Goal: Find specific page/section: Find specific page/section

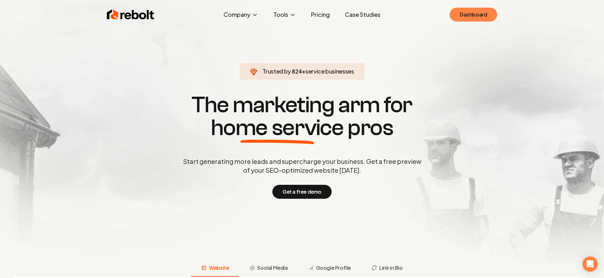
click at [487, 20] on link "Dashboard" at bounding box center [474, 15] width 48 height 14
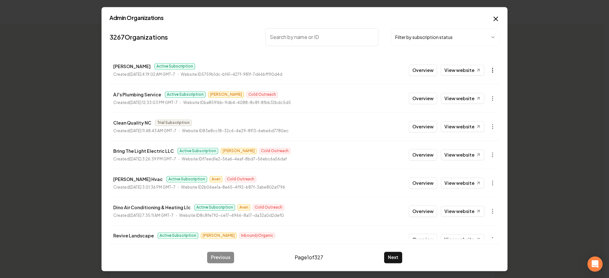
click at [487, 73] on body "Organization Rebolt Site Builder 2656 companies Add New Business Logo Company N…" at bounding box center [302, 139] width 604 height 278
click at [478, 93] on div "Get Payment Link" at bounding box center [472, 94] width 40 height 10
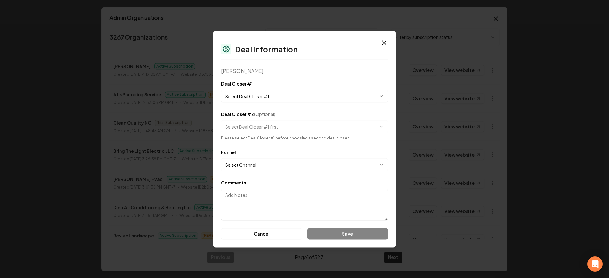
click at [297, 164] on body "Organization Rebolt Site Builder 2656 companies Add New Business Logo Company N…" at bounding box center [302, 139] width 604 height 278
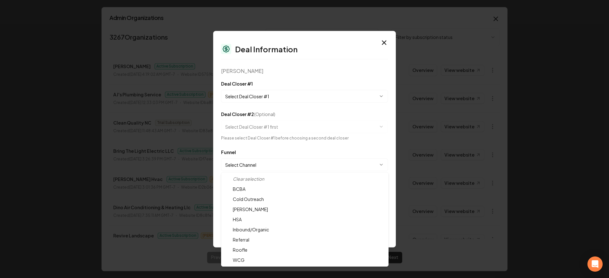
click at [304, 156] on body "Organization Rebolt Site Builder 2656 companies Add New Business Logo Company N…" at bounding box center [302, 139] width 604 height 278
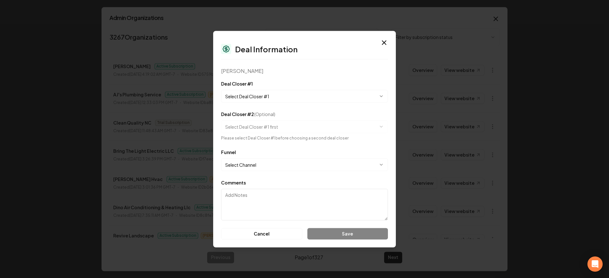
click at [392, 41] on div "**********" at bounding box center [304, 139] width 183 height 217
click at [385, 42] on icon "button" at bounding box center [384, 43] width 4 height 4
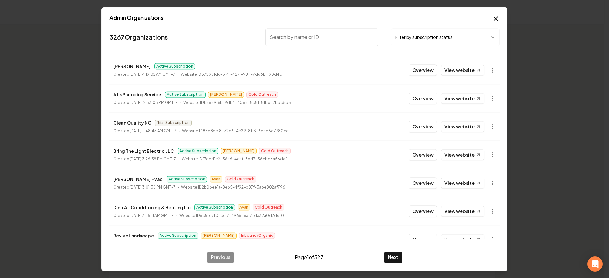
click at [496, 17] on icon "button" at bounding box center [496, 19] width 8 height 8
click at [448, 29] on body "Organization Rebolt Site Builder 2656 companies Add New Business Logo Company N…" at bounding box center [302, 139] width 604 height 278
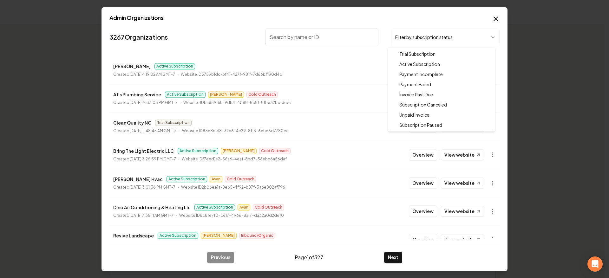
click at [304, 20] on body "Organization Rebolt Site Builder 2656 companies Add New Business Logo Company N…" at bounding box center [302, 139] width 604 height 278
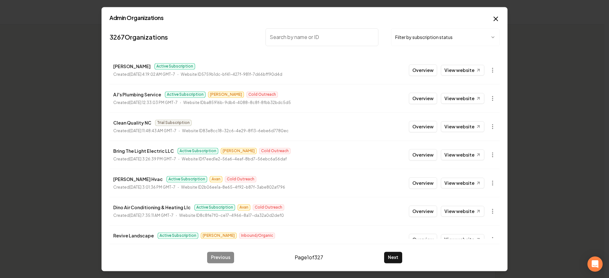
click at [494, 17] on icon "button" at bounding box center [496, 19] width 4 height 4
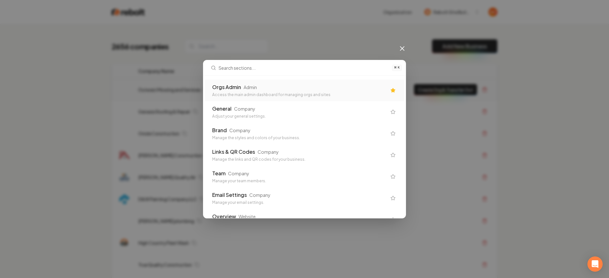
click at [298, 83] on div "Orgs Admin Admin" at bounding box center [299, 87] width 174 height 8
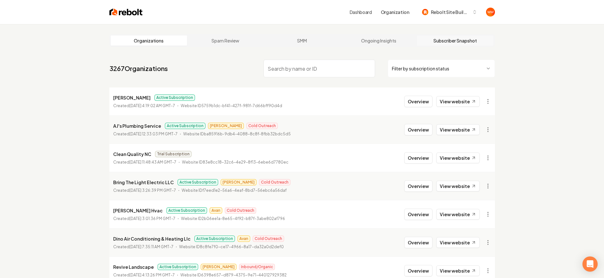
click at [449, 45] on link "Subscriber Snapshot" at bounding box center [455, 41] width 77 height 10
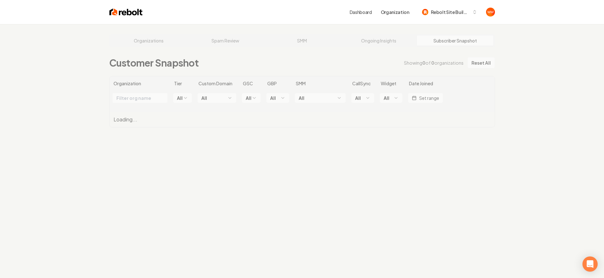
click at [375, 37] on div "Organizations Spam Review SMM Ongoing Insights Subscriber Snapshot Customer Sna…" at bounding box center [302, 163] width 604 height 278
click at [164, 46] on div "Organizations Spam Review SMM Ongoing Insights Subscriber Snapshot Customer Sna…" at bounding box center [302, 163] width 604 height 278
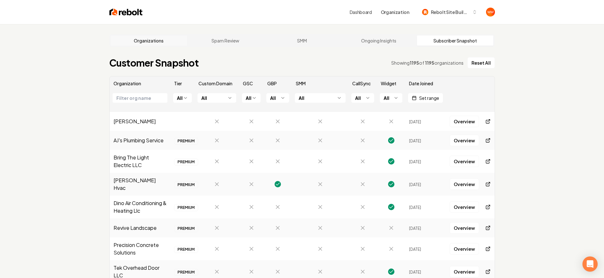
click at [163, 40] on link "Organizations" at bounding box center [149, 41] width 77 height 10
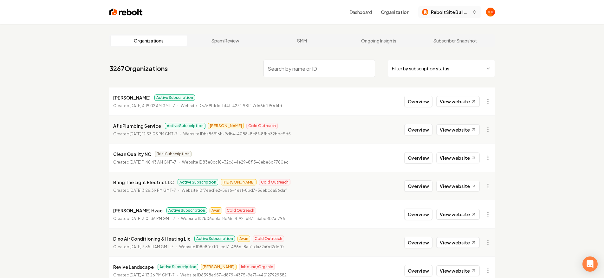
click at [467, 15] on span "Rebolt Site Builder" at bounding box center [450, 12] width 39 height 7
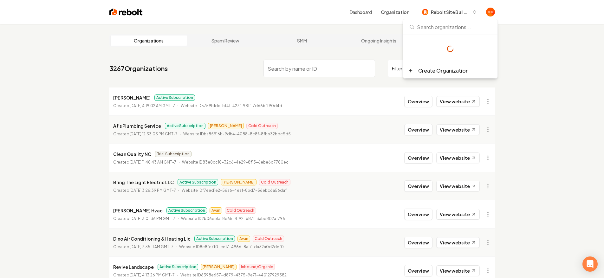
drag, startPoint x: 564, startPoint y: 27, endPoint x: 560, endPoint y: 28, distance: 3.6
click at [563, 27] on div "Organizations Spam Review SMM Ongoing Insights Subscriber Snapshot 3267 Organiz…" at bounding box center [302, 210] width 604 height 372
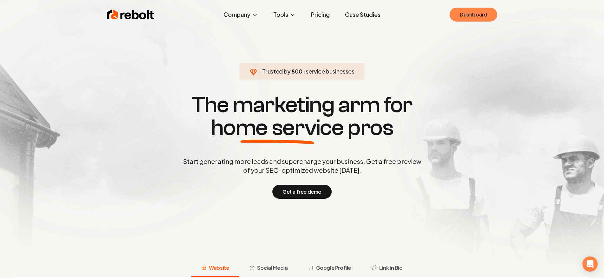
click at [467, 16] on link "Dashboard" at bounding box center [474, 15] width 48 height 14
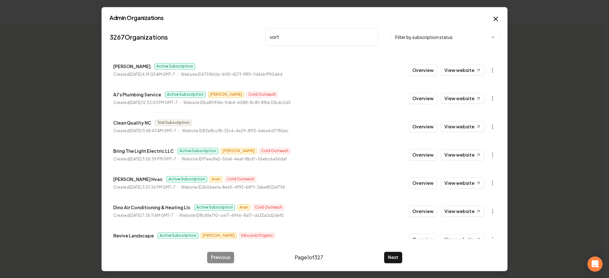
type input "vortex"
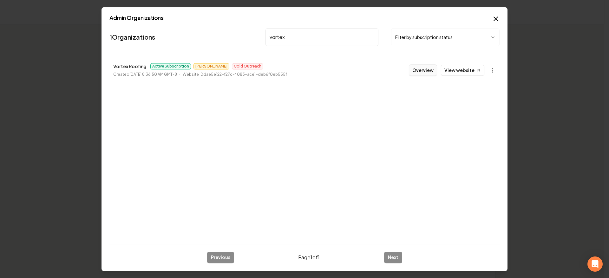
click at [419, 70] on button "Overview" at bounding box center [423, 69] width 28 height 11
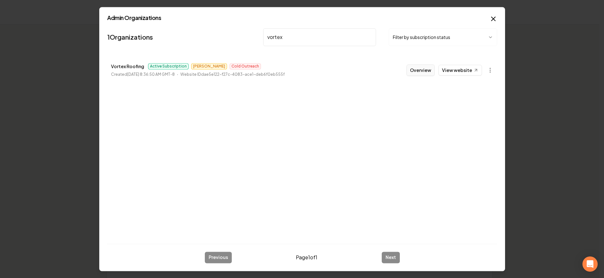
click at [419, 70] on th "Actions" at bounding box center [444, 71] width 98 height 16
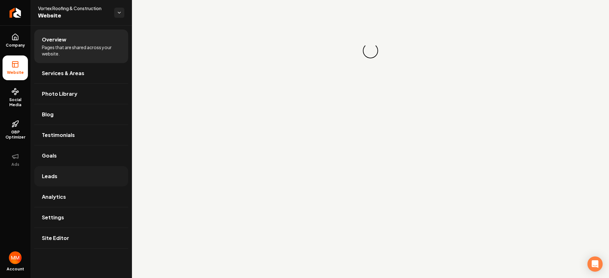
click at [75, 169] on link "Leads" at bounding box center [81, 176] width 94 height 20
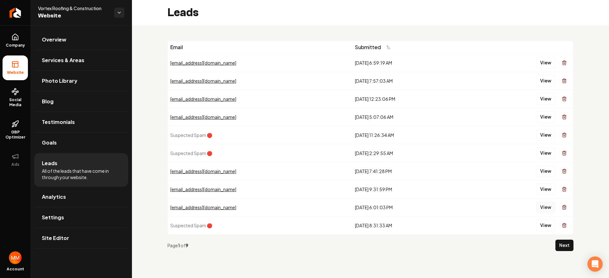
click at [542, 203] on button "View" at bounding box center [545, 207] width 19 height 11
click at [547, 197] on td "View" at bounding box center [521, 189] width 103 height 18
click at [545, 195] on td "View" at bounding box center [521, 189] width 103 height 18
click at [543, 191] on button "View" at bounding box center [545, 189] width 19 height 11
click at [541, 169] on button "View" at bounding box center [545, 170] width 19 height 11
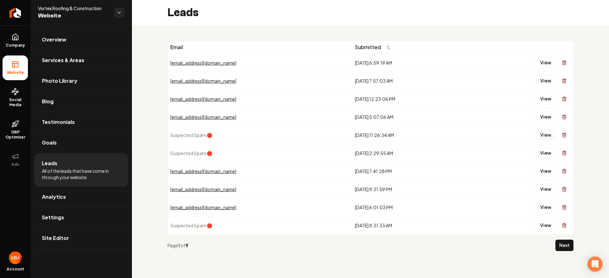
drag, startPoint x: 534, startPoint y: 163, endPoint x: 553, endPoint y: 133, distance: 35.1
click at [545, 120] on button "View" at bounding box center [545, 116] width 19 height 11
click at [547, 102] on button "View" at bounding box center [545, 98] width 19 height 11
click at [548, 80] on button "View" at bounding box center [545, 80] width 19 height 11
click at [548, 61] on button "View" at bounding box center [545, 62] width 19 height 11
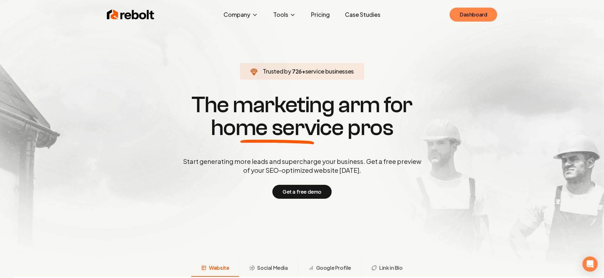
click at [471, 18] on link "Dashboard" at bounding box center [474, 15] width 48 height 14
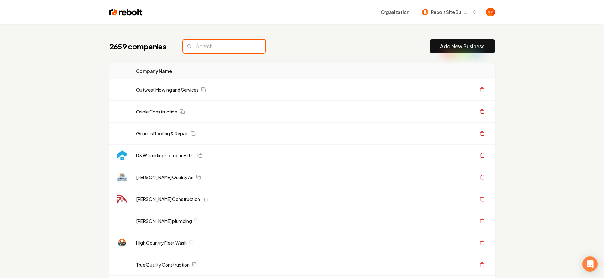
click at [203, 43] on input "search" at bounding box center [224, 46] width 82 height 13
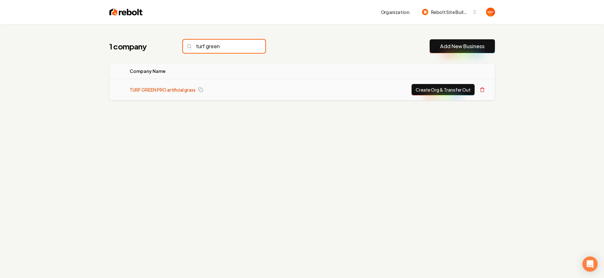
type input "turf green"
click at [162, 93] on link "TURF GREEN PRO artificial grass" at bounding box center [163, 90] width 66 height 6
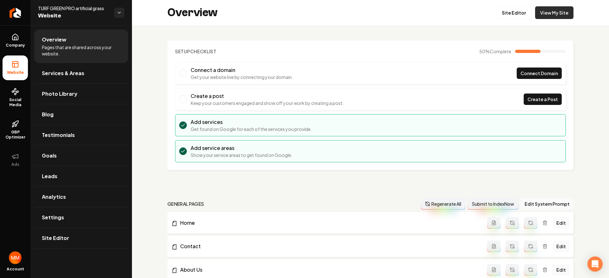
click at [557, 13] on link "View My Site" at bounding box center [554, 12] width 38 height 13
